Goal: Obtain resource: Obtain resource

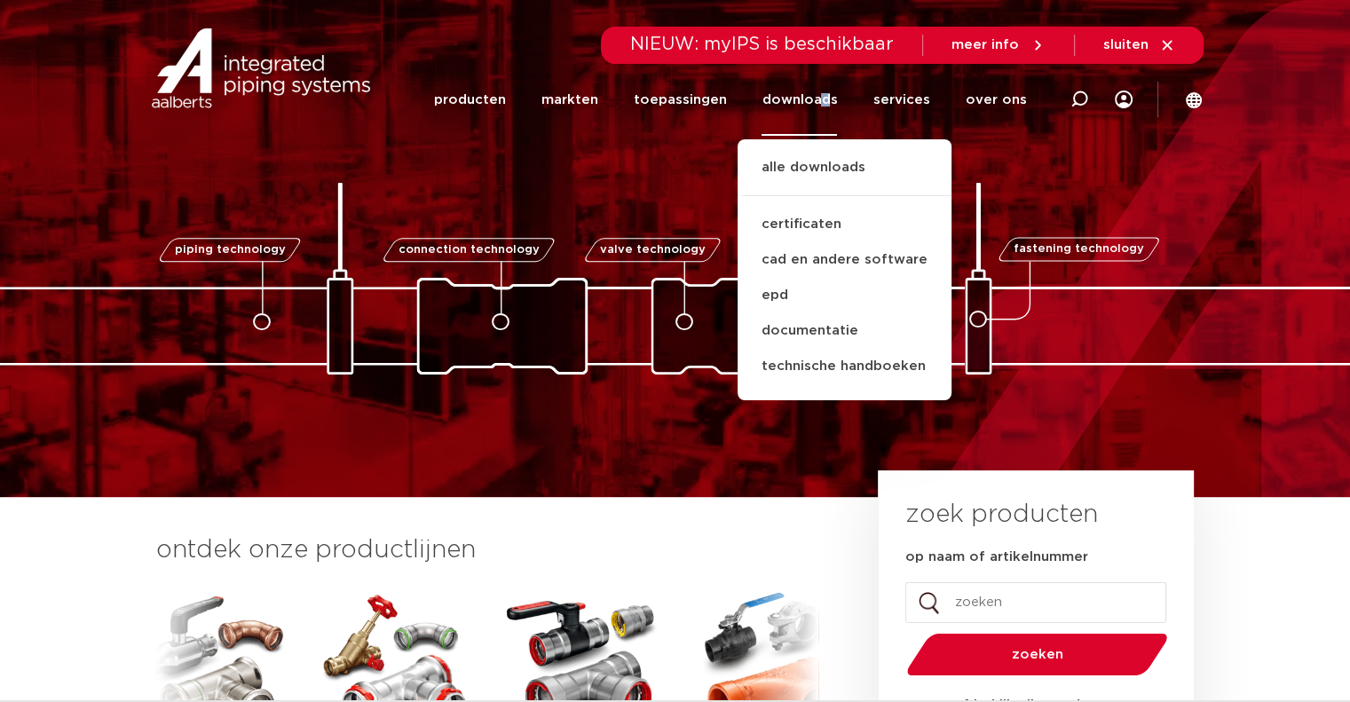
click at [831, 95] on link "downloads" at bounding box center [799, 100] width 75 height 72
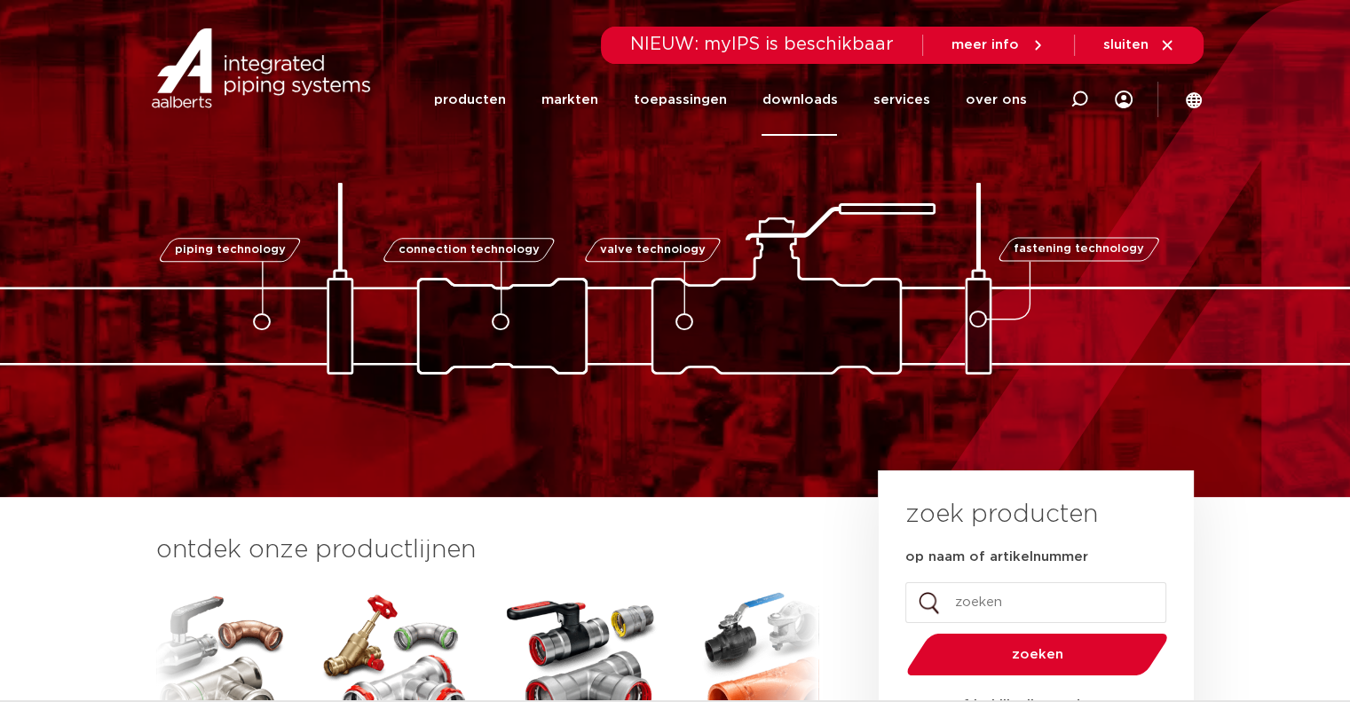
click at [825, 106] on link "downloads" at bounding box center [799, 100] width 75 height 72
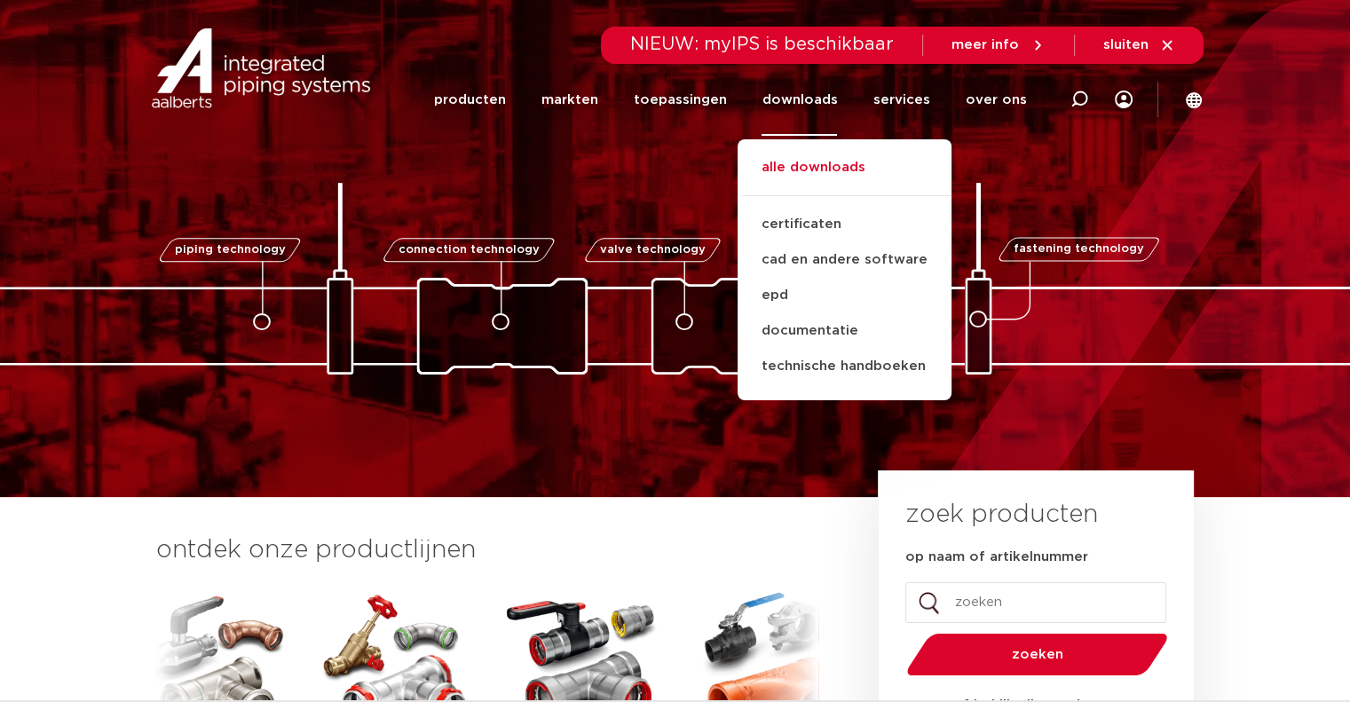
click at [819, 173] on link "alle downloads" at bounding box center [845, 176] width 214 height 39
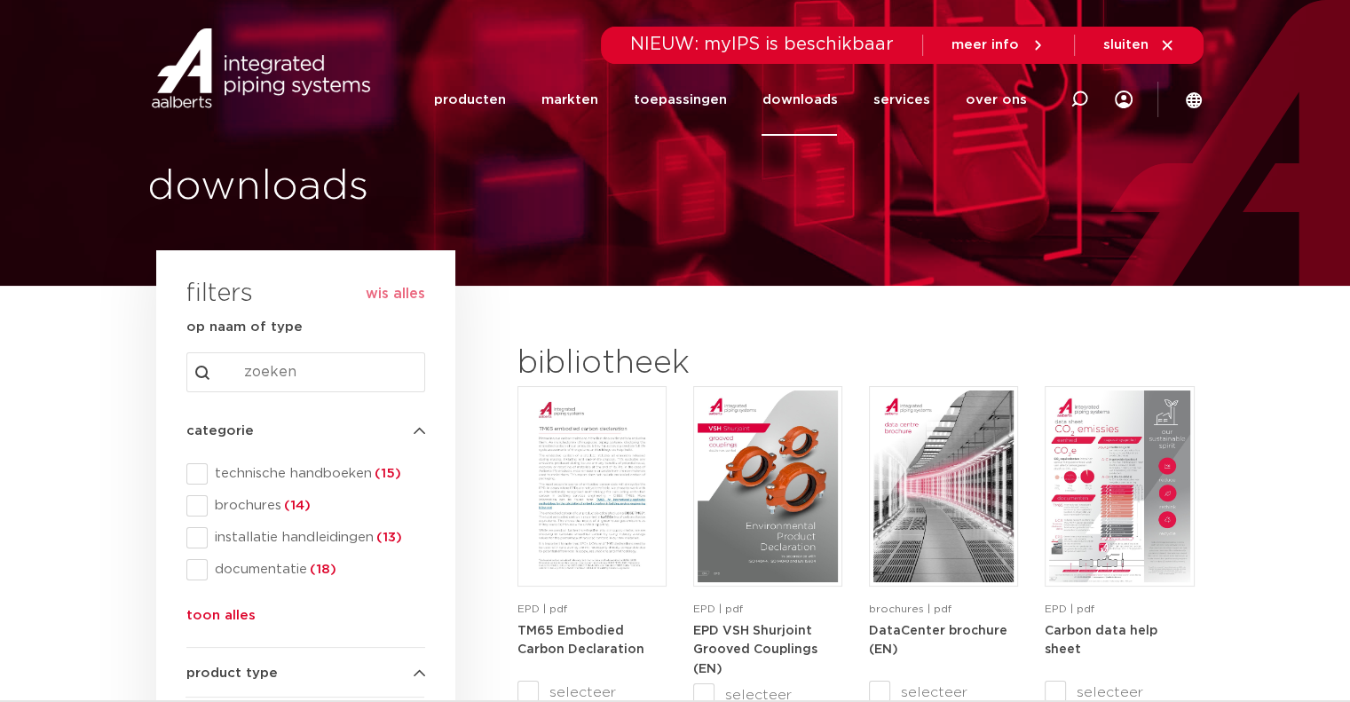
click at [821, 98] on link "downloads" at bounding box center [799, 100] width 75 height 72
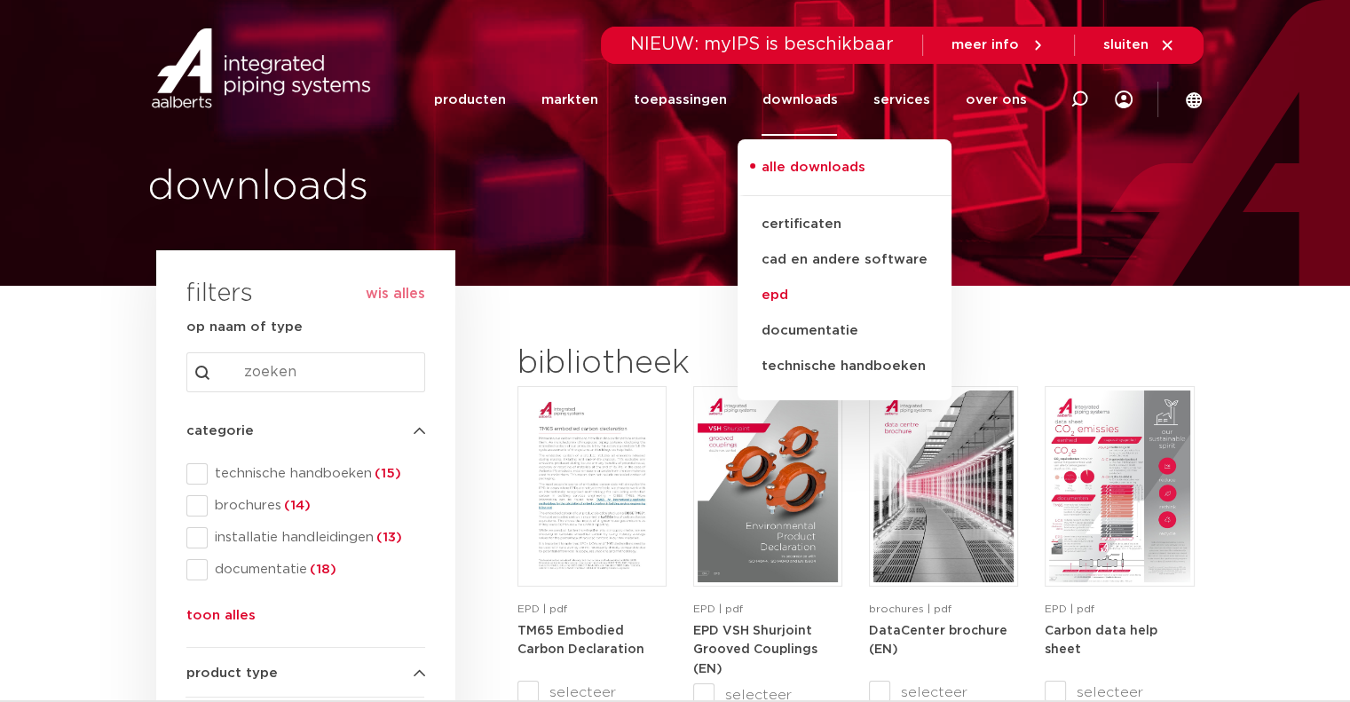
drag, startPoint x: 1188, startPoint y: 245, endPoint x: 928, endPoint y: 288, distance: 263.5
click at [1188, 244] on div "downloads" at bounding box center [675, 143] width 1350 height 286
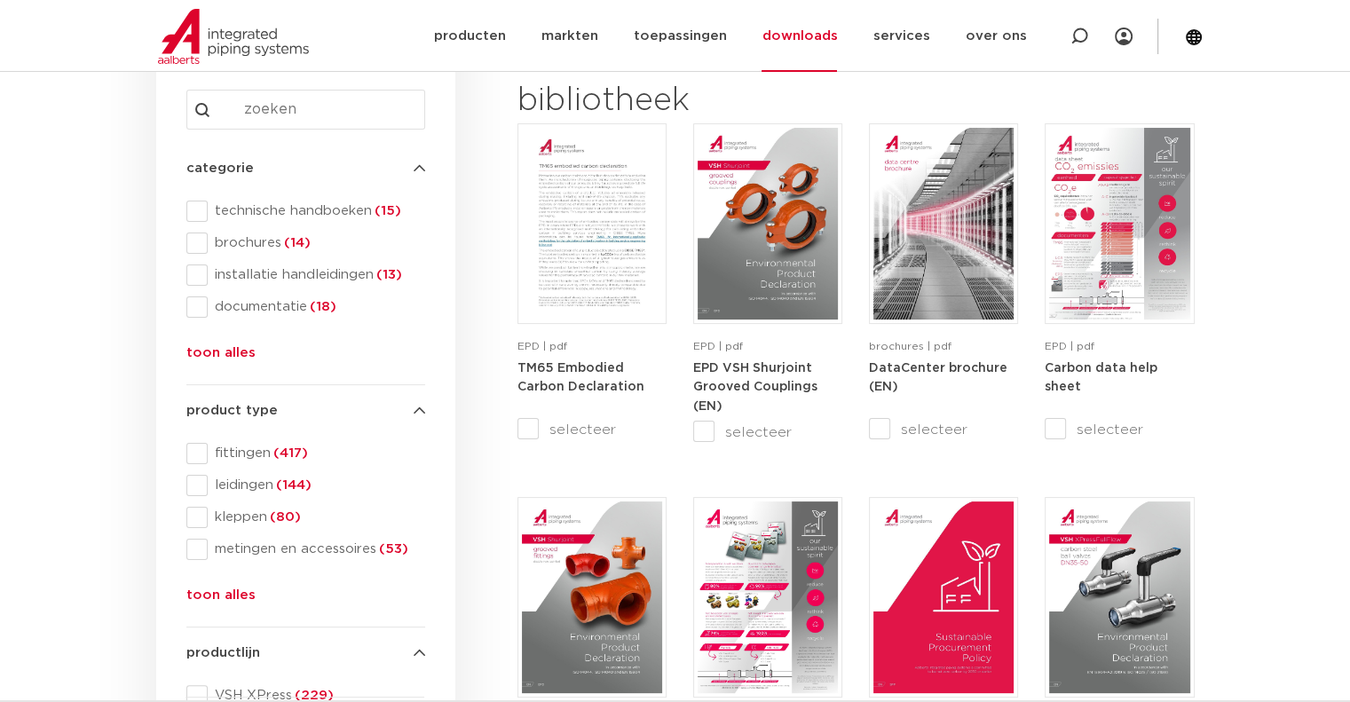
scroll to position [266, 0]
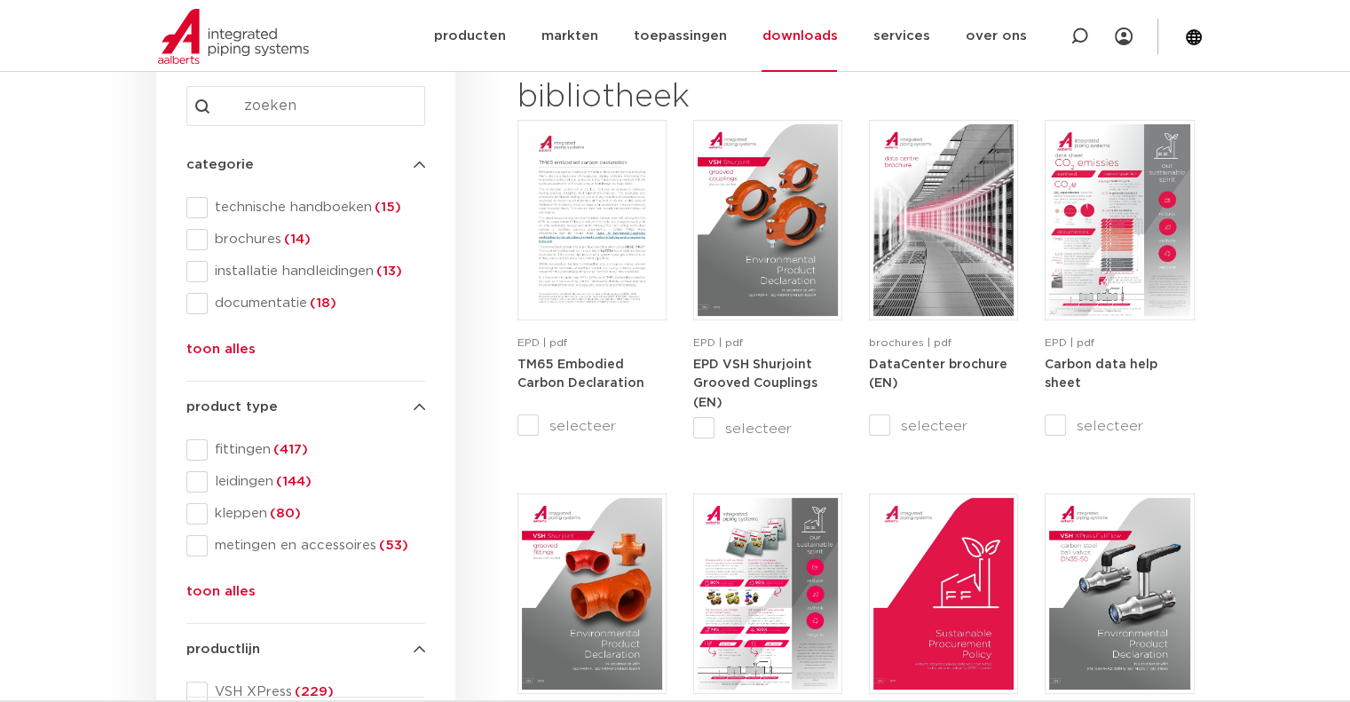
click at [231, 351] on button "toon alles" at bounding box center [220, 353] width 69 height 28
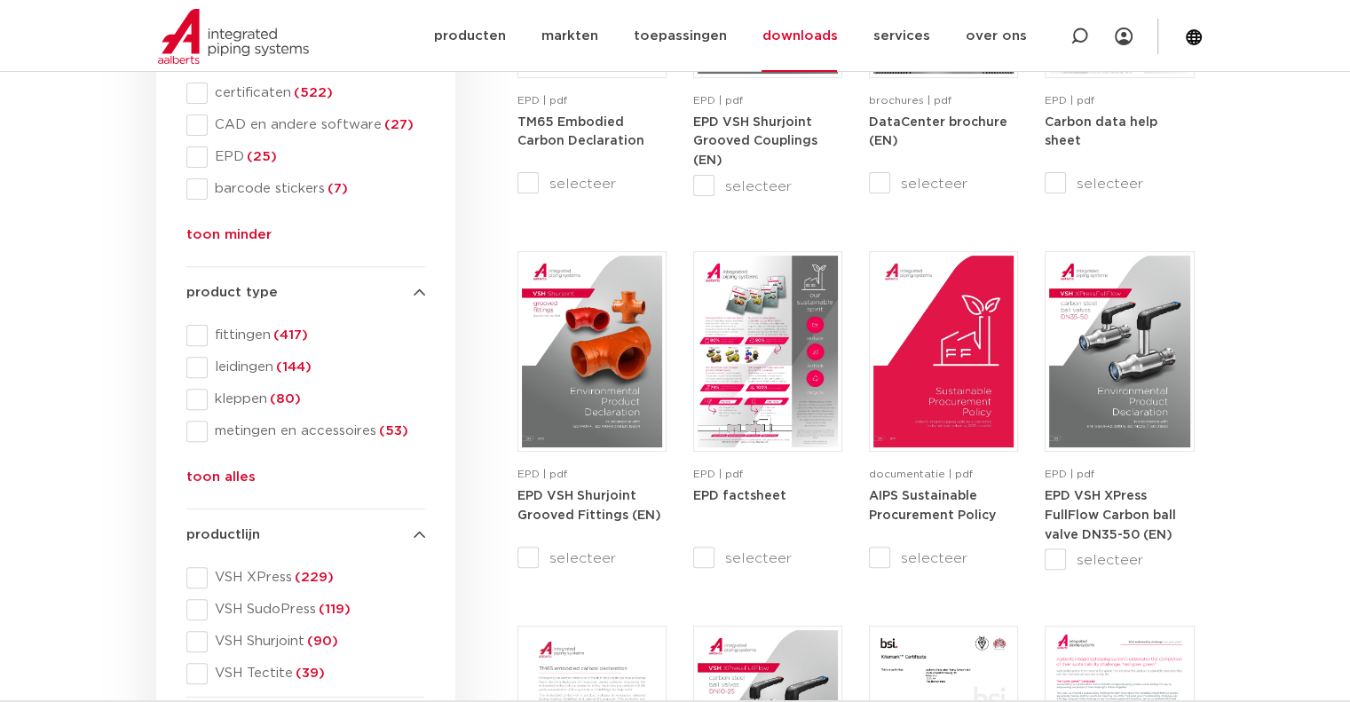
scroll to position [533, 0]
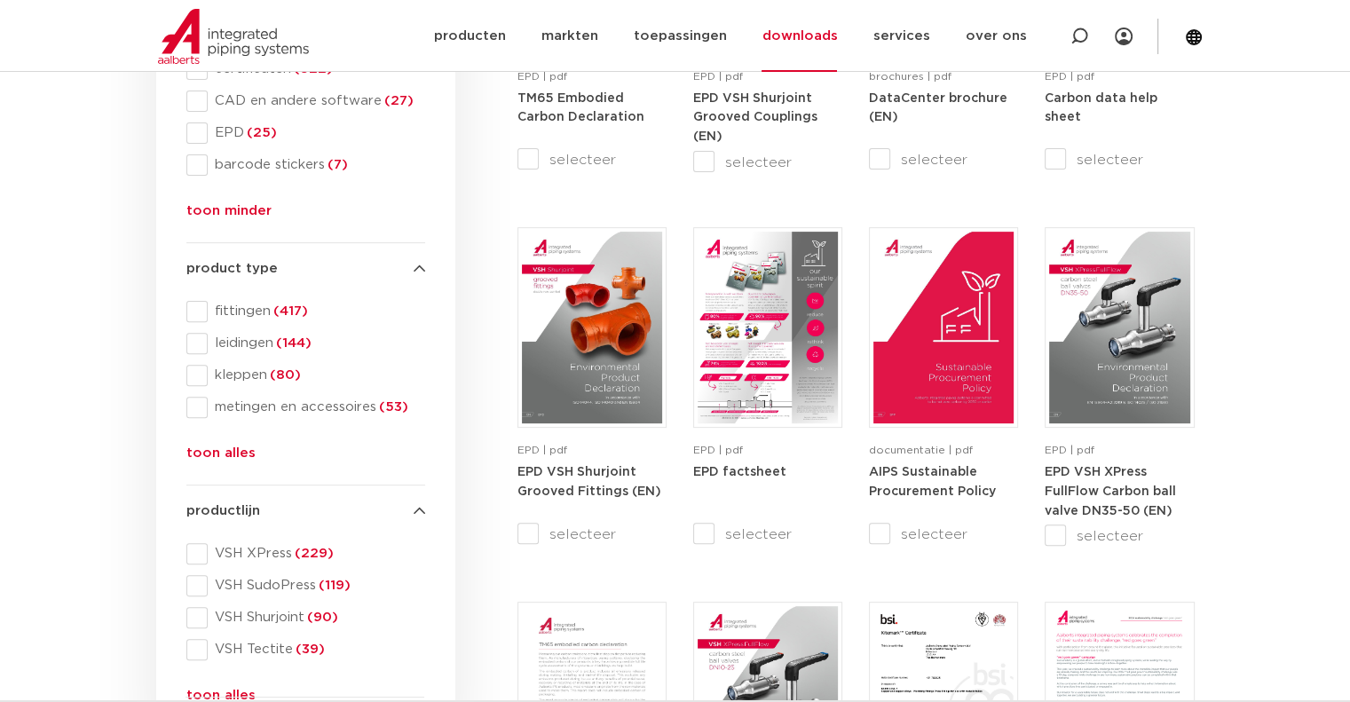
click at [234, 209] on button "toon minder" at bounding box center [228, 215] width 85 height 28
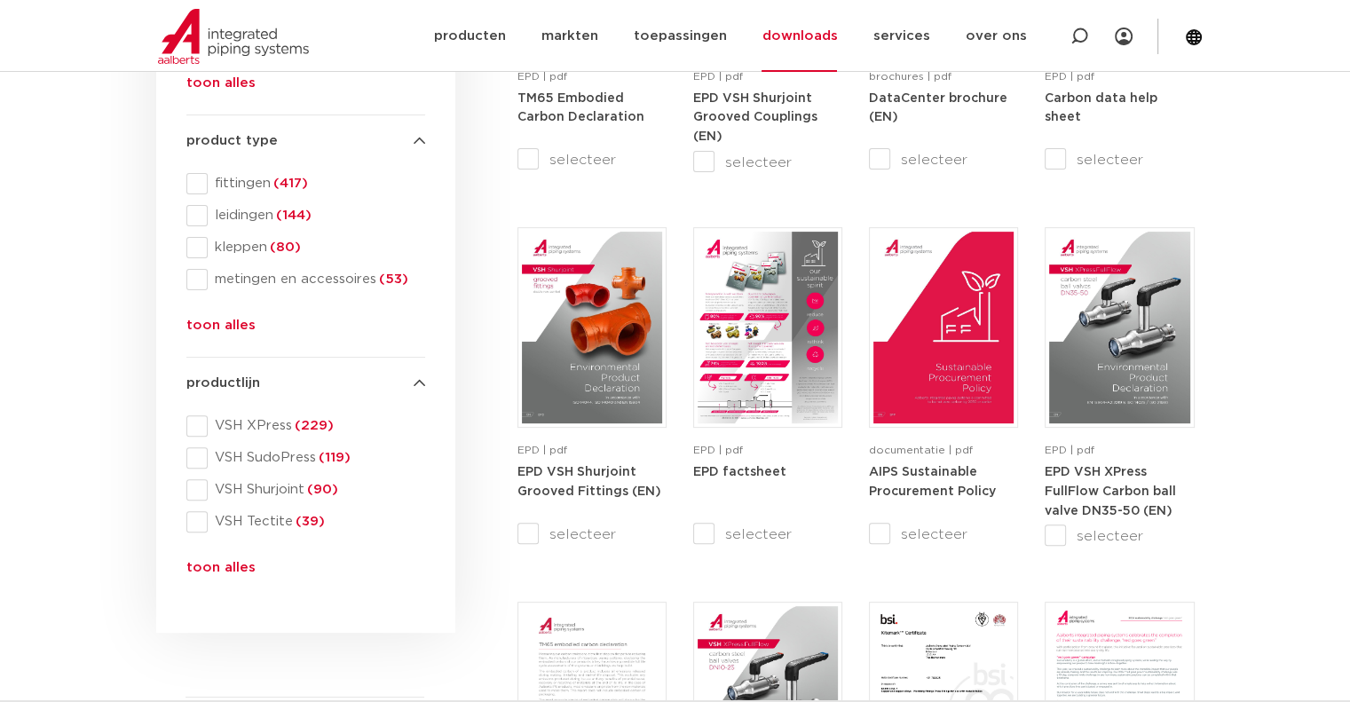
click at [226, 326] on button "toon alles" at bounding box center [220, 329] width 69 height 28
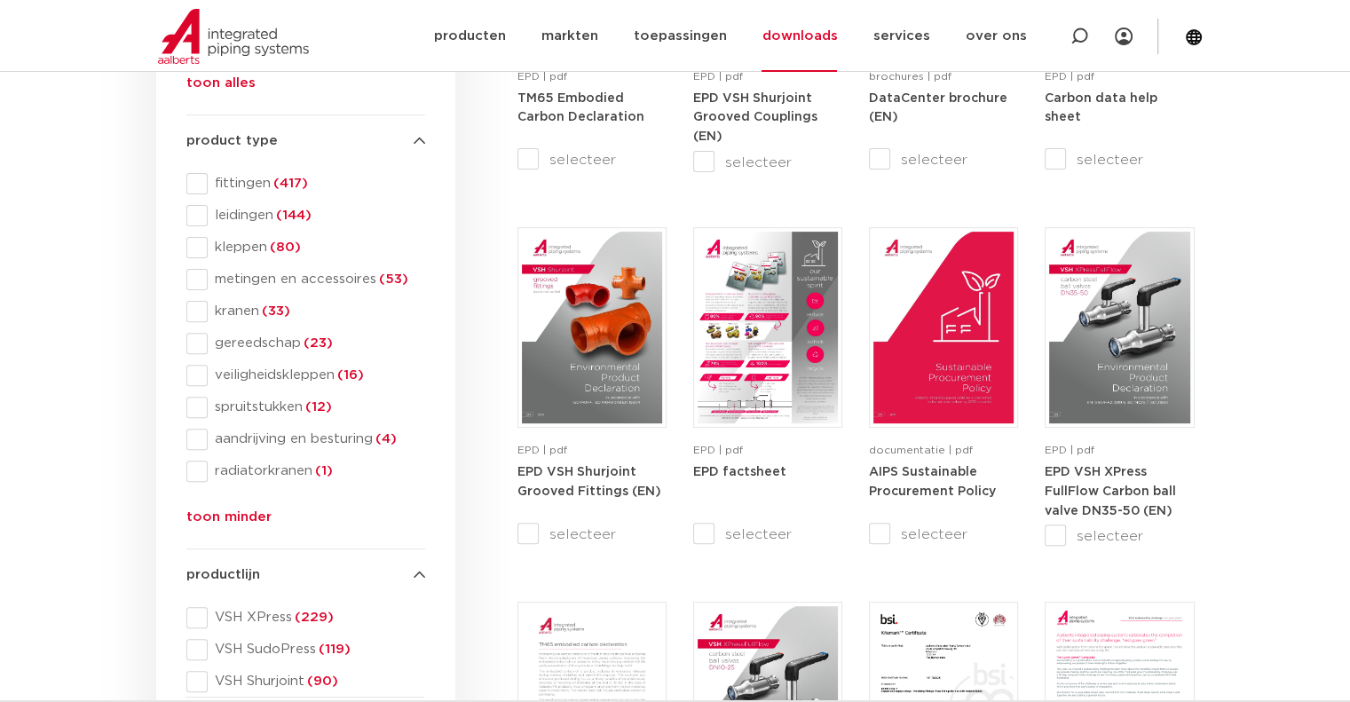
click at [249, 515] on button "toon minder" at bounding box center [228, 521] width 85 height 28
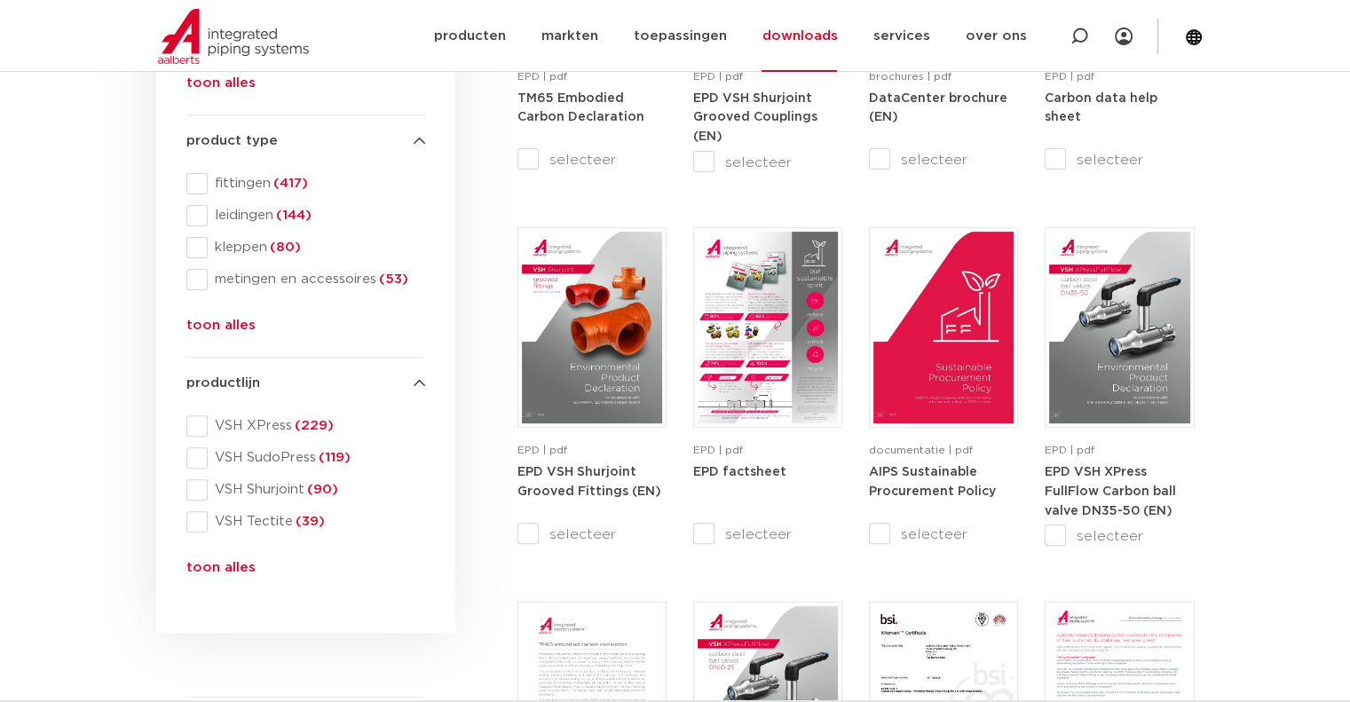
click at [227, 568] on button "toon alles" at bounding box center [220, 571] width 69 height 28
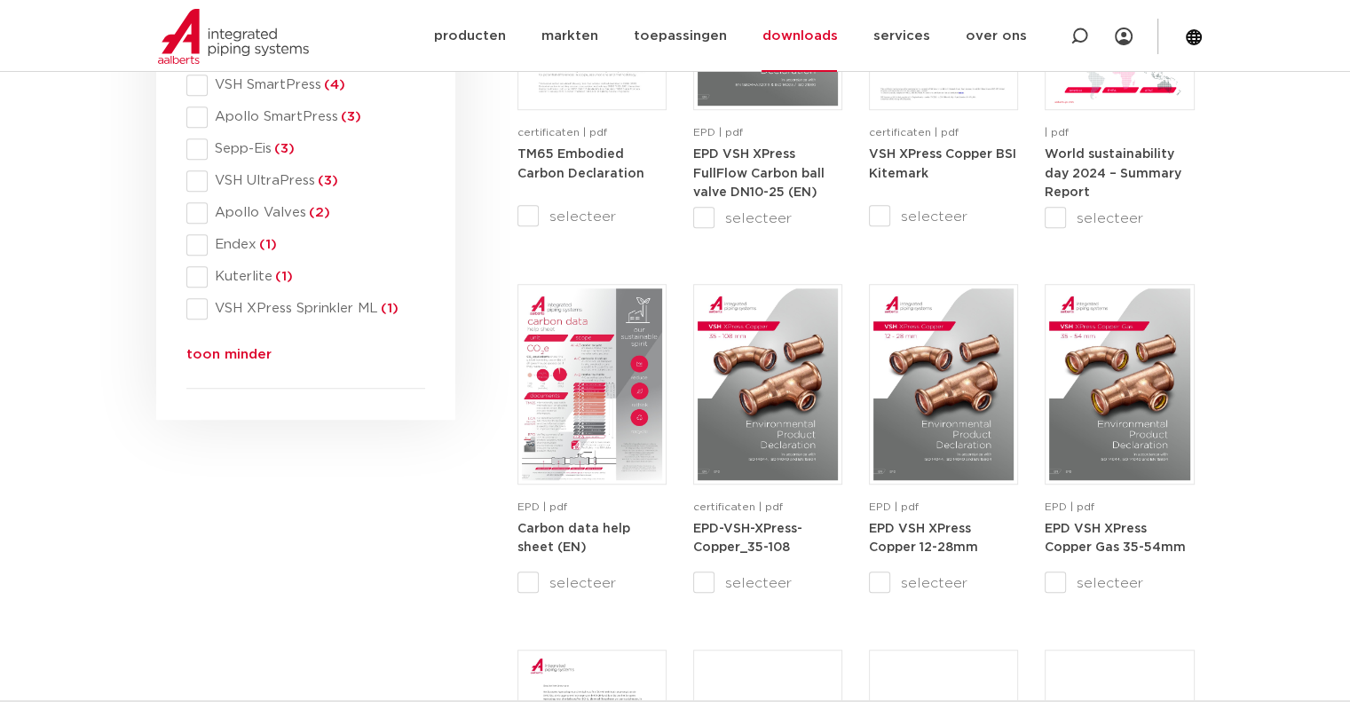
scroll to position [1243, 0]
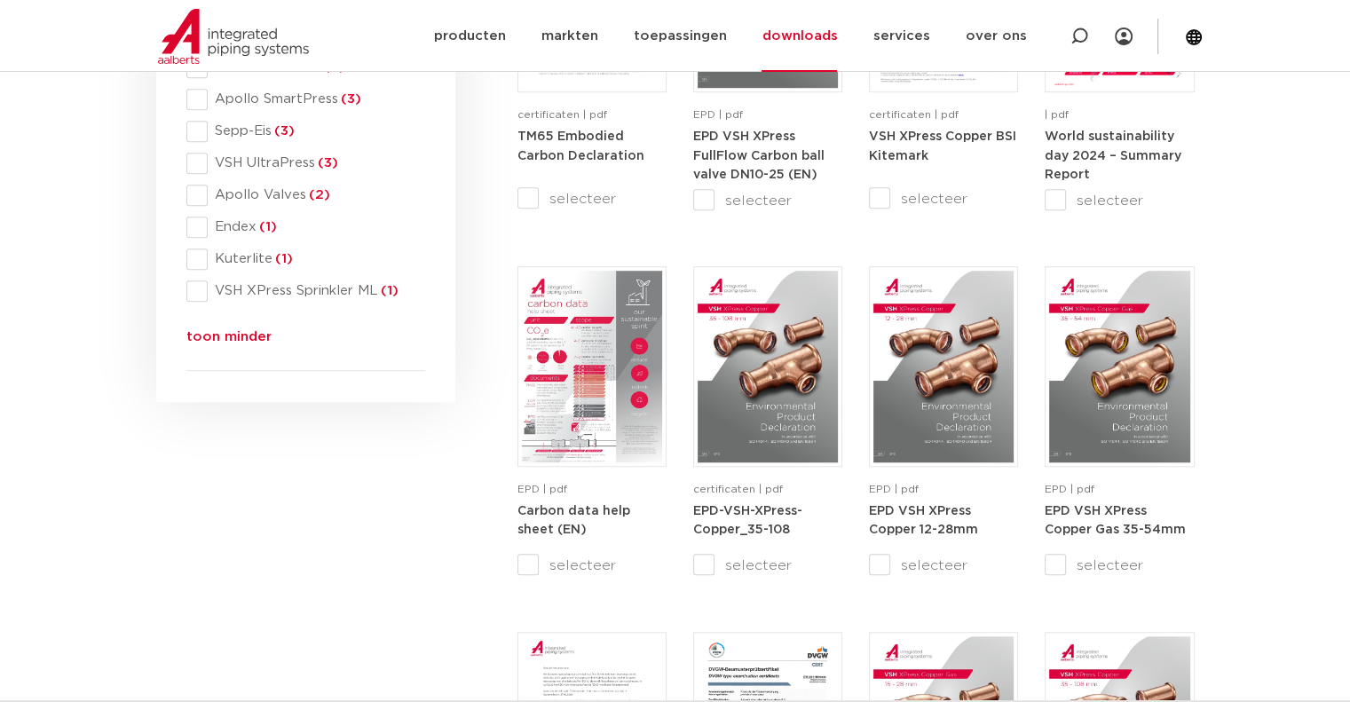
click at [246, 329] on button "toon minder" at bounding box center [228, 341] width 85 height 28
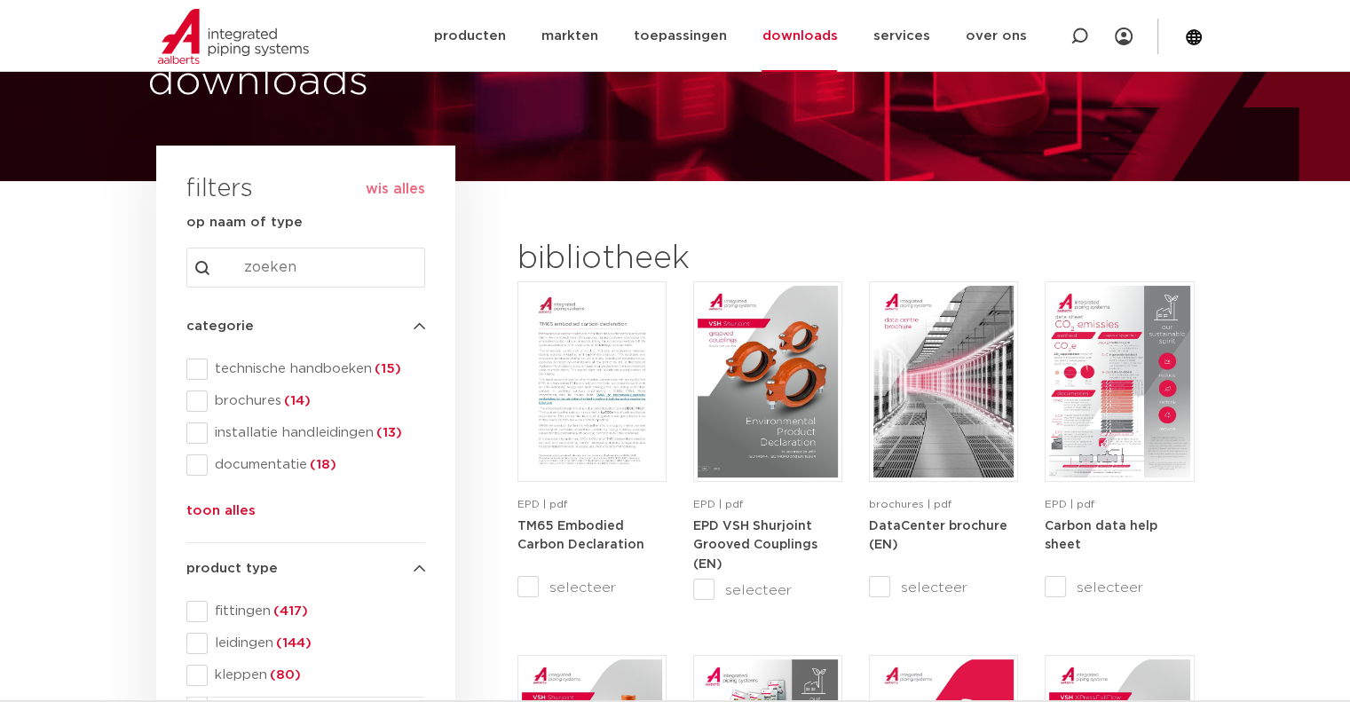
scroll to position [0, 0]
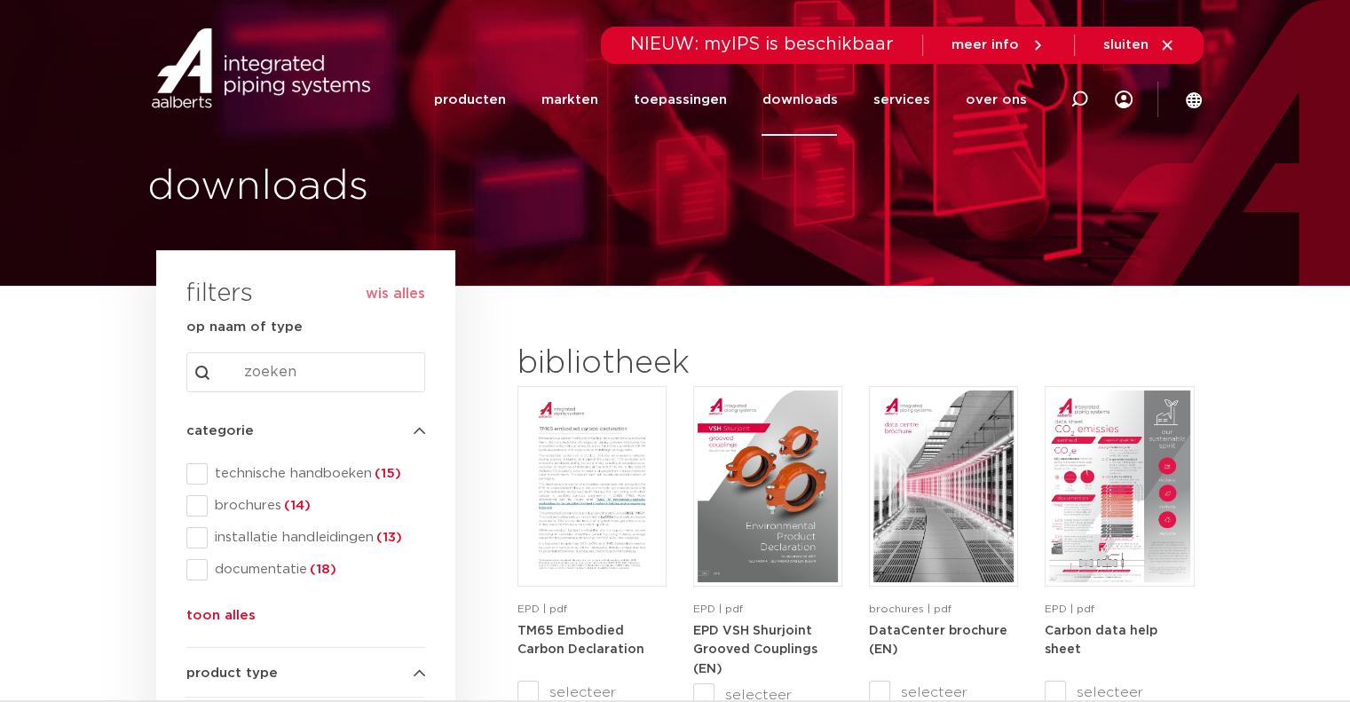
drag, startPoint x: 559, startPoint y: 351, endPoint x: 549, endPoint y: 349, distance: 10.8
click at [561, 349] on h2 "bibliotheek" at bounding box center [675, 364] width 316 height 43
click at [304, 285] on div "filters wis alles" at bounding box center [305, 294] width 239 height 43
click at [994, 284] on div "downloads" at bounding box center [675, 143] width 1350 height 286
drag, startPoint x: 960, startPoint y: 324, endPoint x: 957, endPoint y: 296, distance: 27.7
